Goal: Task Accomplishment & Management: Complete application form

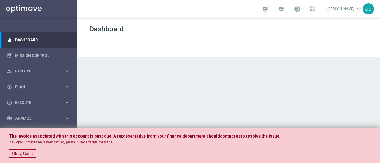
click at [112, 101] on div at bounding box center [228, 91] width 303 height 146
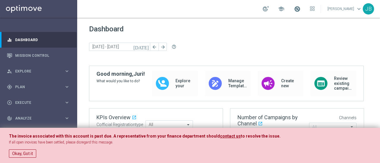
click at [300, 10] on span at bounding box center [297, 9] width 7 height 7
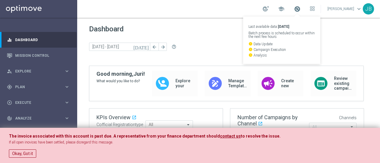
click at [300, 8] on span at bounding box center [297, 9] width 7 height 7
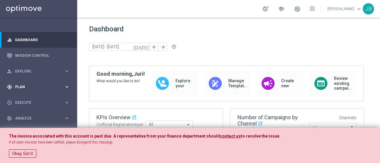
click at [48, 88] on span "Plan" at bounding box center [39, 87] width 49 height 4
click at [37, 99] on link "Target Groups" at bounding box center [38, 99] width 46 height 5
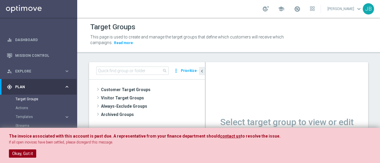
click at [22, 155] on button "Okay, Got it" at bounding box center [22, 154] width 27 height 8
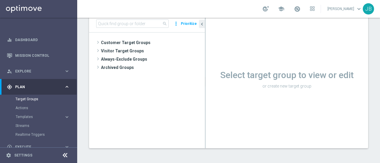
scroll to position [20, 0]
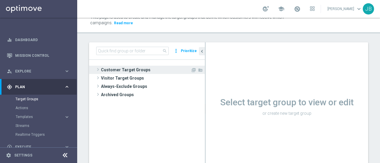
click at [97, 68] on span at bounding box center [98, 69] width 6 height 7
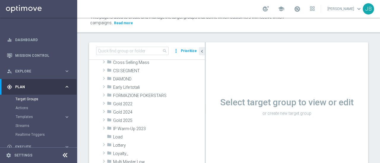
scroll to position [76, 0]
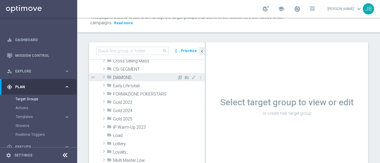
click at [104, 76] on span at bounding box center [104, 77] width 6 height 7
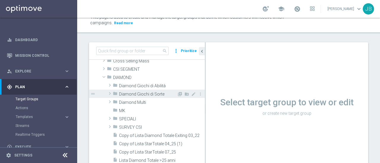
click at [110, 95] on span at bounding box center [110, 93] width 6 height 7
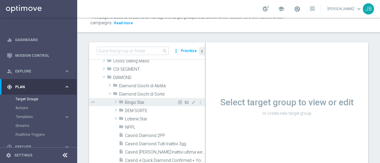
click at [116, 101] on span at bounding box center [116, 102] width 6 height 7
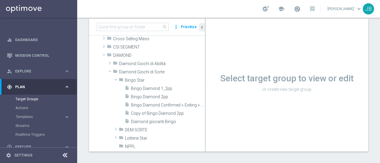
scroll to position [72, 0]
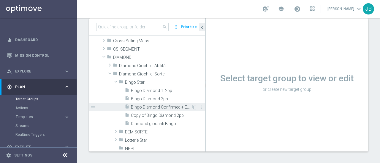
click at [155, 107] on span "Bingo Diamond Confirmed + Exiting + Young" at bounding box center [161, 107] width 61 height 5
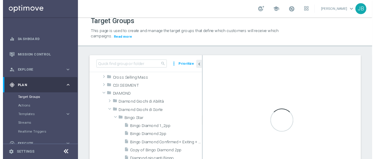
scroll to position [0, 0]
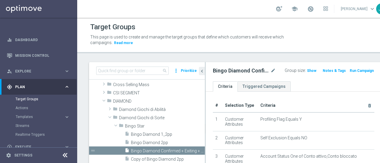
click at [69, 156] on div at bounding box center [64, 155] width 11 height 9
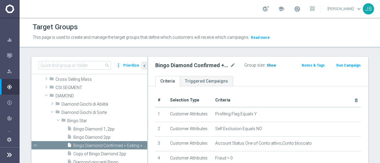
click at [268, 65] on span "Show" at bounding box center [270, 65] width 9 height 4
click at [350, 64] on button "Run Campaign" at bounding box center [348, 65] width 25 height 7
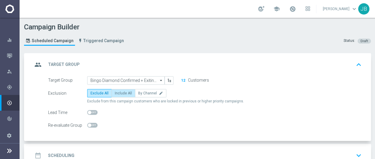
click at [125, 93] on span "Include All" at bounding box center [123, 93] width 17 height 4
click at [119, 93] on input "Include All" at bounding box center [117, 94] width 4 height 4
radio input "true"
click at [109, 150] on div "date_range Scheduling keyboard_arrow_down" at bounding box center [198, 155] width 331 height 11
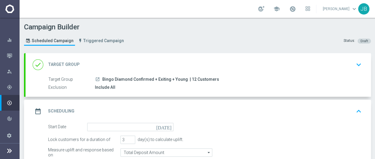
click at [169, 123] on icon "[DATE]" at bounding box center [165, 126] width 18 height 7
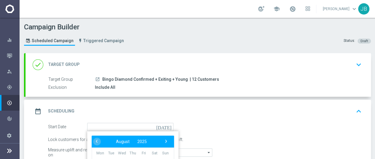
click at [282, 136] on div "Lock customers for a duration of 3 day(s) to calculate uplift." at bounding box center [205, 140] width 323 height 8
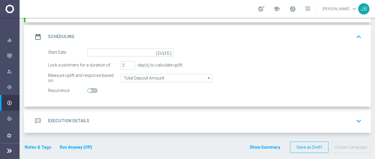
scroll to position [75, 0]
click at [170, 48] on icon "[DATE]" at bounding box center [165, 51] width 18 height 7
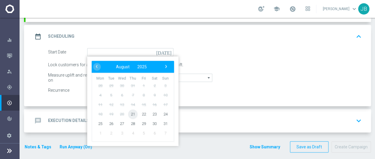
click at [131, 109] on span "21" at bounding box center [132, 113] width 9 height 9
type input "[DATE]"
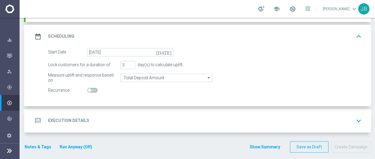
click at [208, 74] on icon "arrow_drop_down" at bounding box center [209, 78] width 6 height 8
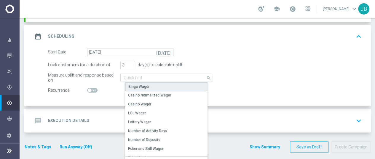
click at [159, 83] on div "Bingo Wager" at bounding box center [168, 86] width 87 height 9
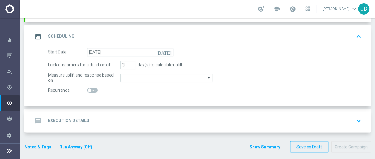
type input "Bingo Wager"
click at [359, 117] on icon "keyboard_arrow_down" at bounding box center [359, 120] width 9 height 9
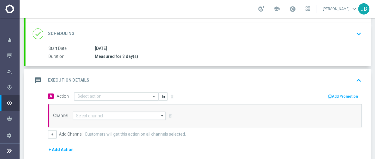
click at [101, 94] on input "text" at bounding box center [110, 96] width 66 height 5
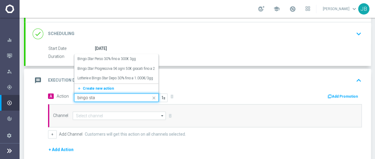
type input "bingo star"
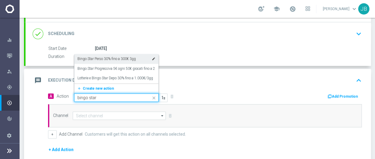
click at [117, 56] on label "Bingo Star Perso 30% fino a 300€ 3gg" at bounding box center [106, 58] width 58 height 5
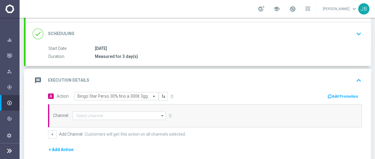
click at [162, 112] on icon "arrow_drop_down" at bounding box center [163, 116] width 6 height 8
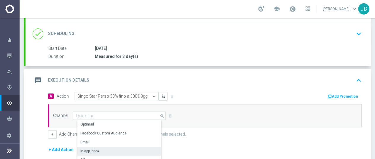
click at [112, 147] on div "In-app Inbox" at bounding box center [121, 151] width 89 height 8
type input "In-app Inbox"
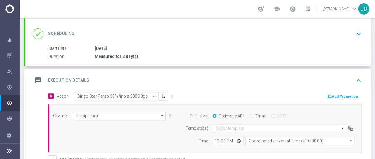
click at [250, 115] on input "Email" at bounding box center [252, 117] width 4 height 4
radio input "true"
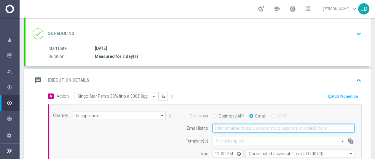
click at [284, 124] on input "email" at bounding box center [284, 128] width 142 height 8
type input "[EMAIL_ADDRESS][DOMAIN_NAME]"
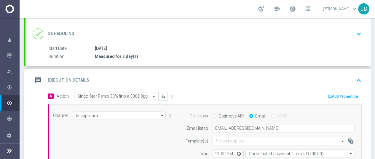
click at [360, 134] on div "Channel In-app Inbox In-app Inbox arrow_drop_down Show Selected 1 of 20 Optimail" at bounding box center [205, 134] width 314 height 61
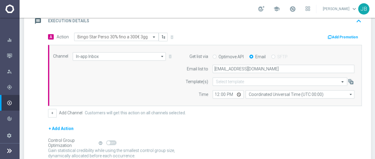
scroll to position [146, 0]
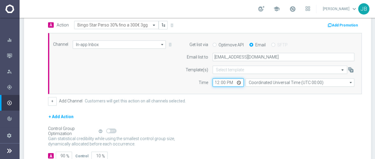
click at [217, 78] on input "12:00" at bounding box center [228, 82] width 31 height 8
type input "09:45"
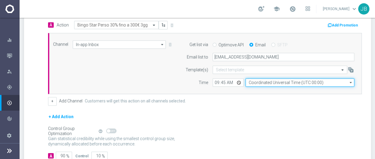
click at [324, 78] on input "Coordinated Universal Time (UTC 00:00)" at bounding box center [300, 82] width 109 height 8
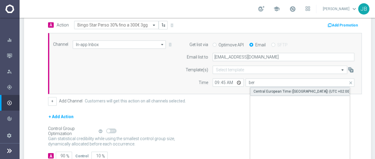
click at [302, 89] on div "Central European Time ([GEOGRAPHIC_DATA]) (UTC +02:00)" at bounding box center [302, 91] width 97 height 5
type input "Central European Time ([GEOGRAPHIC_DATA]) (UTC +02:00)"
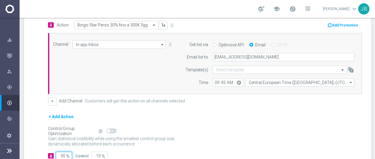
click at [61, 152] on input "90" at bounding box center [64, 156] width 16 height 8
type input "1"
type input "99"
type input "10"
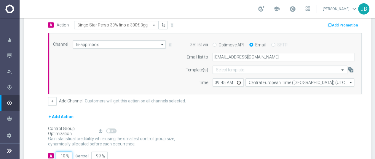
type input "90"
type input "100"
type input "0"
type input "100"
click at [311, 136] on div "Gain statistical credibility while using the smallest control group size, dynam…" at bounding box center [205, 141] width 314 height 14
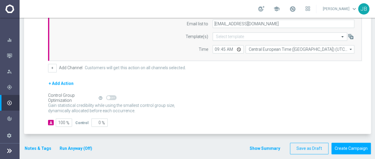
scroll to position [180, 0]
click at [37, 144] on button "Notes & Tags" at bounding box center [38, 147] width 28 height 7
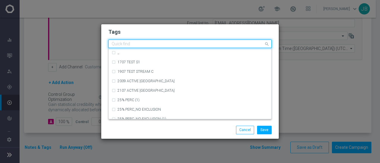
click at [139, 43] on input "text" at bounding box center [188, 44] width 152 height 5
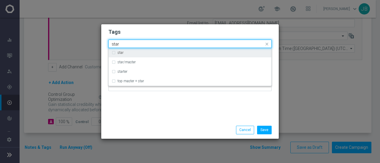
click at [121, 52] on label "star" at bounding box center [121, 53] width 6 height 4
type input "star"
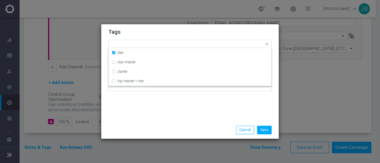
click at [165, 33] on h2 "Tags" at bounding box center [189, 31] width 163 height 7
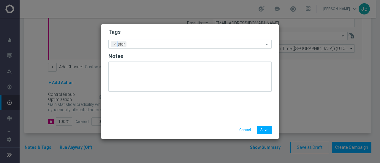
click at [147, 43] on input "text" at bounding box center [196, 44] width 135 height 5
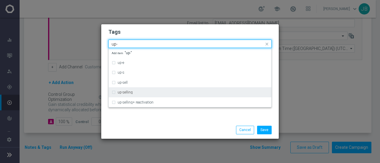
click at [125, 91] on label "up-selling" at bounding box center [125, 93] width 15 height 4
type input "up-"
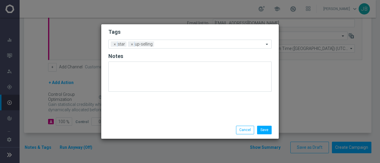
click at [180, 28] on form "Tags Add a new tag × star × up-selling Notes" at bounding box center [189, 61] width 163 height 69
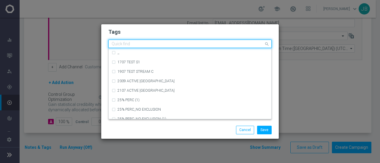
click at [172, 45] on input "text" at bounding box center [188, 44] width 152 height 5
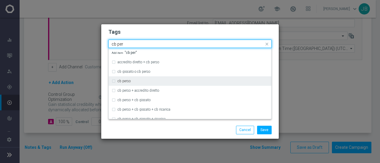
click at [114, 80] on div "cb perso" at bounding box center [190, 81] width 157 height 9
type input "cb per"
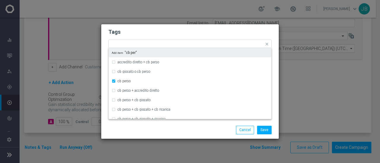
click at [191, 32] on h2 "Tags" at bounding box center [189, 31] width 163 height 7
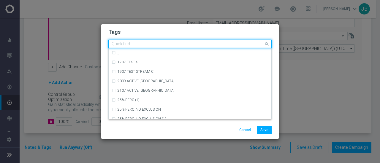
click at [197, 43] on input "text" at bounding box center [188, 44] width 152 height 5
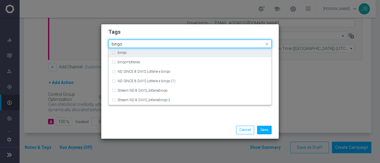
click at [157, 51] on div "bingo" at bounding box center [193, 53] width 151 height 4
type input "bingo"
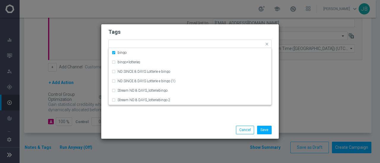
click at [209, 28] on form "Tags Quick find × star × up-selling × [PERSON_NAME] × bingo bingo bingo+lotteri…" at bounding box center [189, 61] width 163 height 69
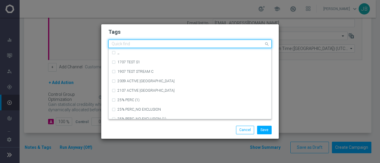
click at [214, 43] on input "text" at bounding box center [188, 44] width 152 height 5
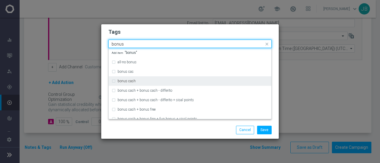
click at [128, 80] on label "bonus cash" at bounding box center [127, 82] width 18 height 4
type input "bonus"
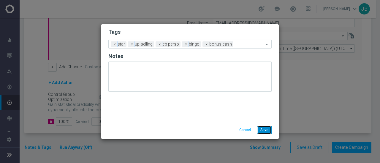
drag, startPoint x: 262, startPoint y: 128, endPoint x: 226, endPoint y: 100, distance: 45.7
click at [226, 100] on div "Tags Add a new tag × star × up-selling × [PERSON_NAME] × bingo × bonus cash Not…" at bounding box center [189, 81] width 177 height 115
click at [266, 129] on button "Save" at bounding box center [264, 130] width 15 height 8
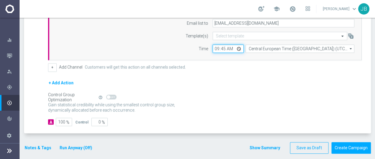
click at [226, 48] on input "09:45" at bounding box center [228, 49] width 31 height 8
click at [223, 48] on input "09:45" at bounding box center [228, 49] width 31 height 8
click at [240, 84] on div "+ Add Action" at bounding box center [205, 86] width 314 height 15
click at [353, 88] on div "+ Add Action" at bounding box center [205, 86] width 314 height 15
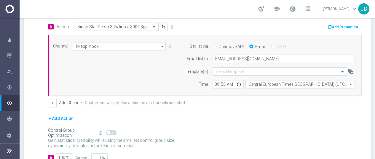
scroll to position [4, 0]
click at [336, 115] on div "+ Add Action" at bounding box center [205, 122] width 314 height 15
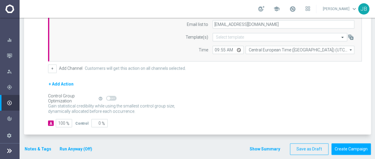
scroll to position [180, 0]
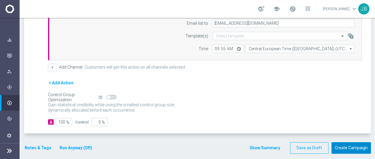
click at [351, 142] on button "Create Campaign" at bounding box center [351, 148] width 39 height 12
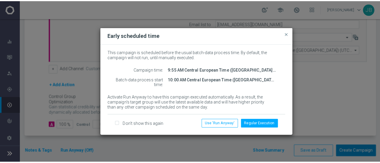
scroll to position [0, 0]
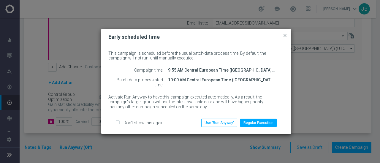
click at [282, 37] on span "close" at bounding box center [284, 35] width 5 height 5
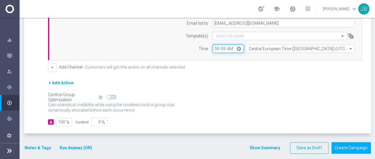
click at [216, 47] on input "09:55" at bounding box center [228, 49] width 31 height 8
type input "10:00"
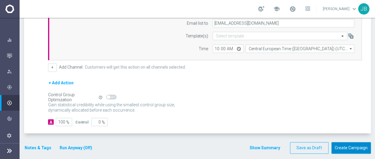
click at [342, 145] on button "Create Campaign" at bounding box center [351, 148] width 39 height 12
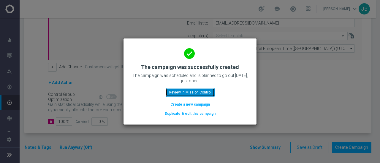
click at [185, 92] on button "Review in Mission Control" at bounding box center [190, 92] width 49 height 8
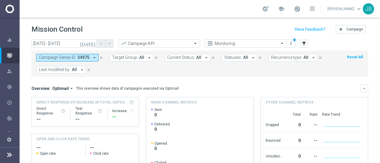
click at [9, 157] on icon at bounding box center [9, 155] width 7 height 7
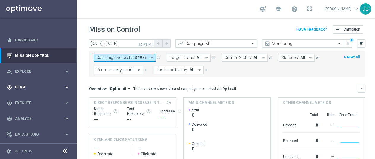
click at [31, 83] on div "gps_fixed Plan keyboard_arrow_right" at bounding box center [38, 87] width 77 height 16
click at [33, 99] on link "Target Groups" at bounding box center [38, 99] width 46 height 5
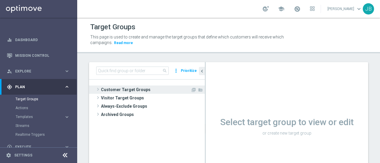
click at [97, 88] on span at bounding box center [98, 89] width 6 height 7
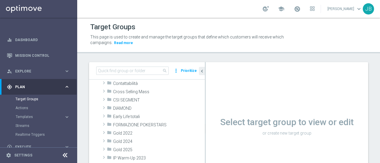
scroll to position [48, 0]
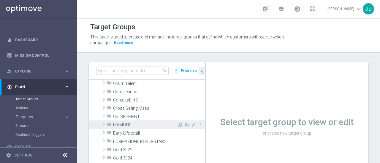
click at [104, 125] on span at bounding box center [104, 124] width 6 height 7
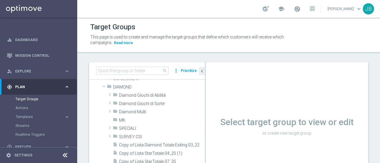
scroll to position [88, 0]
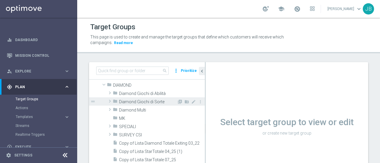
click at [110, 101] on span at bounding box center [110, 101] width 6 height 7
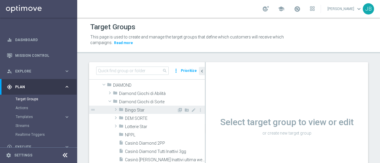
click at [117, 111] on span at bounding box center [116, 109] width 6 height 7
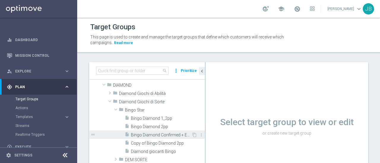
click at [158, 134] on span "Bingo Diamond Confirmed + Exiting + Young" at bounding box center [161, 135] width 61 height 5
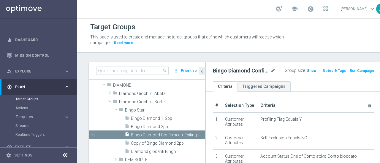
click at [307, 71] on span "Show" at bounding box center [311, 71] width 9 height 4
click at [307, 70] on span "12" at bounding box center [309, 72] width 5 height 6
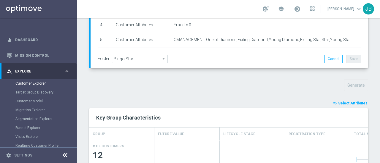
scroll to position [172, 0]
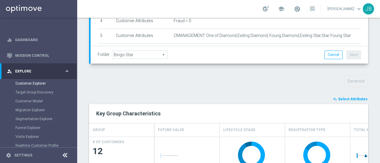
click at [347, 97] on span "Select Attributes" at bounding box center [352, 99] width 29 height 4
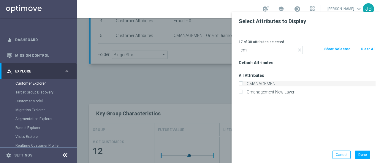
type input "cm"
click at [265, 84] on label "CMANAGEMENT" at bounding box center [309, 83] width 131 height 5
click at [242, 84] on input "CMANAGEMENT" at bounding box center [241, 85] width 4 height 4
checkbox input "true"
click at [359, 155] on button "Done" at bounding box center [362, 155] width 15 height 8
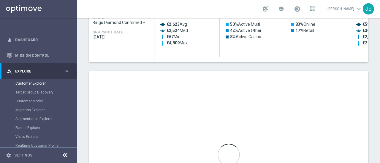
scroll to position [319, 0]
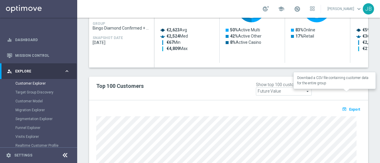
click at [351, 108] on span "Export" at bounding box center [354, 110] width 11 height 4
